Goal: Task Accomplishment & Management: Use online tool/utility

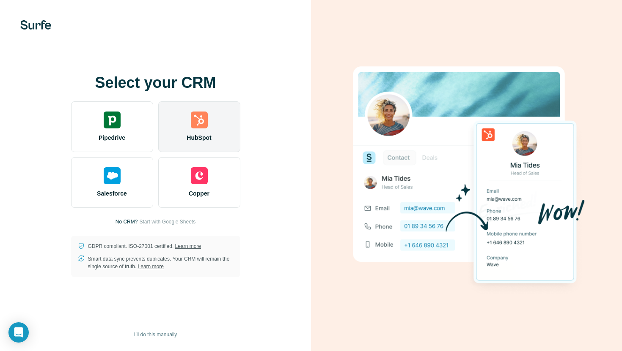
click at [213, 124] on div "HubSpot" at bounding box center [199, 127] width 82 height 51
